Goal: Find specific page/section: Find specific page/section

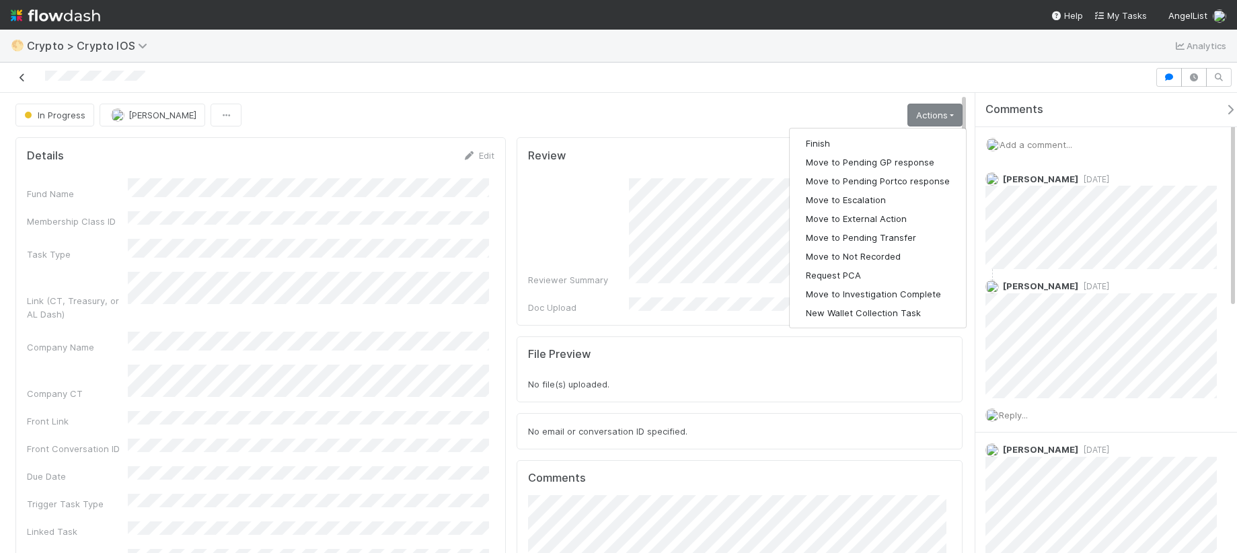
click at [26, 75] on icon at bounding box center [21, 77] width 13 height 9
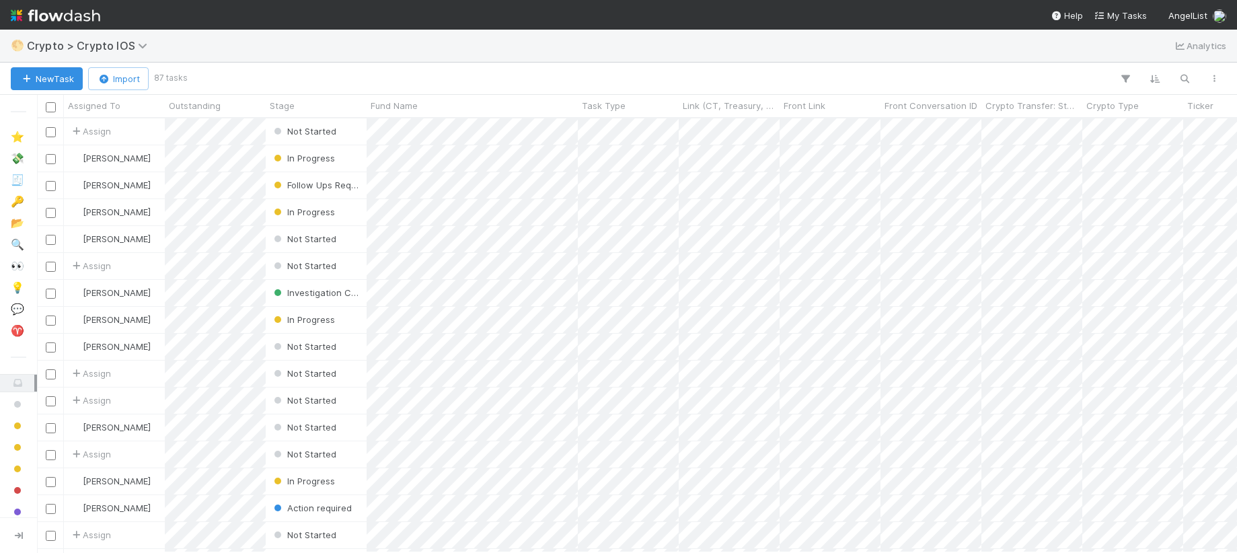
scroll to position [424, 1190]
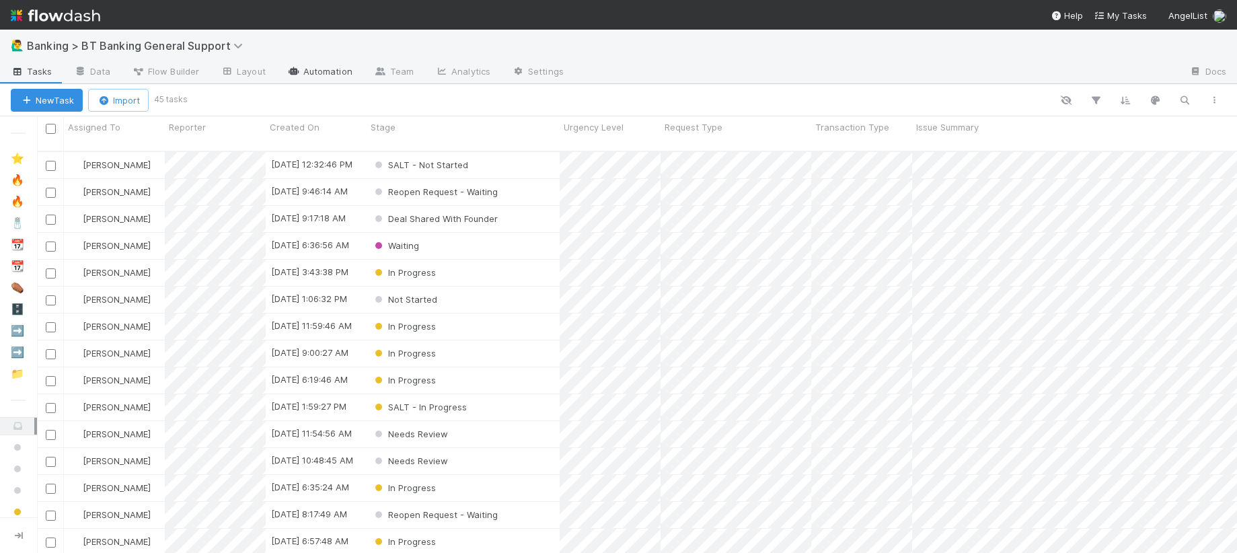
click at [305, 65] on link "Automation" at bounding box center [320, 73] width 87 height 22
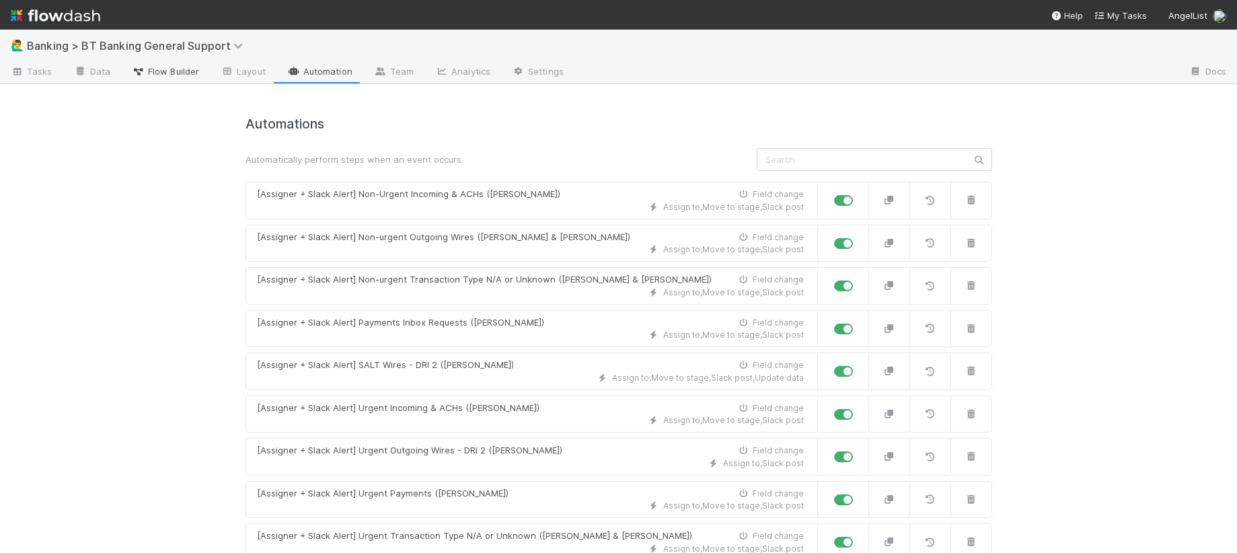
click at [162, 67] on span "Flow Builder" at bounding box center [165, 71] width 67 height 13
